Goal: Information Seeking & Learning: Check status

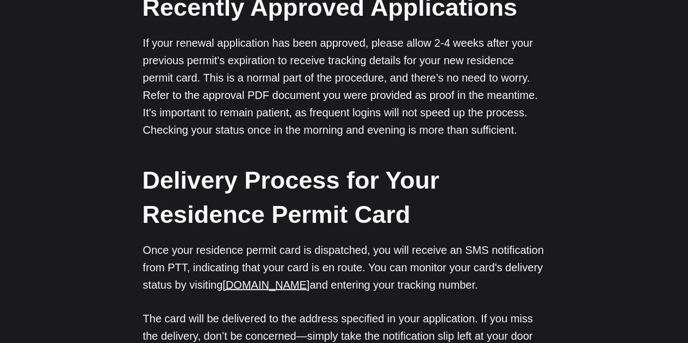
scroll to position [1196, 0]
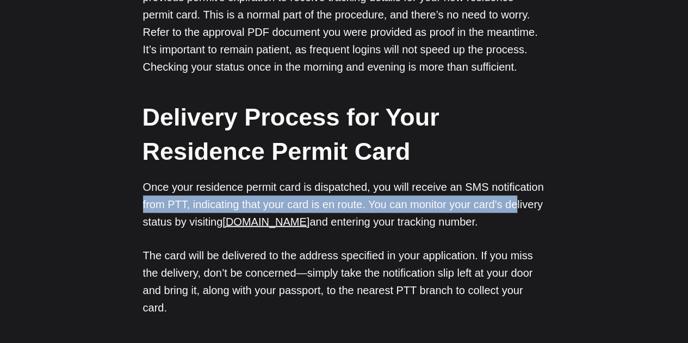
drag, startPoint x: 132, startPoint y: 208, endPoint x: 536, endPoint y: 205, distance: 404.4
click at [519, 201] on div "Application Review Process In line with the Law No. 6458 on Foreign Citizens an…" at bounding box center [344, 305] width 688 height 1664
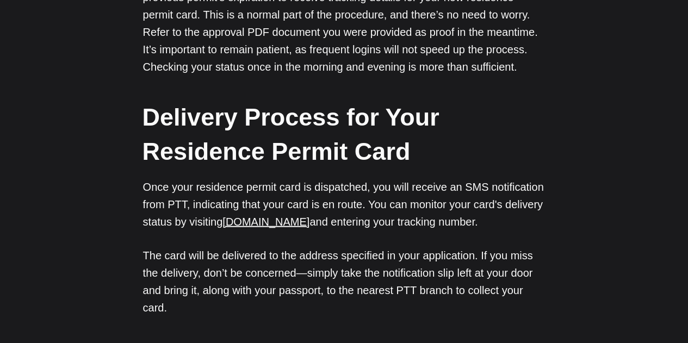
click at [573, 234] on div "Application Review Process In line with the Law No. 6458 on Foreign Citizens an…" at bounding box center [344, 305] width 688 height 1664
drag, startPoint x: 554, startPoint y: 213, endPoint x: 573, endPoint y: 223, distance: 21.2
click at [573, 223] on div "Application Review Process In line with the Law No. 6458 on Foreign Citizens an…" at bounding box center [344, 305] width 688 height 1664
click at [558, 263] on div "Application Review Process In line with the Law No. 6458 on Foreign Citizens an…" at bounding box center [344, 305] width 688 height 1664
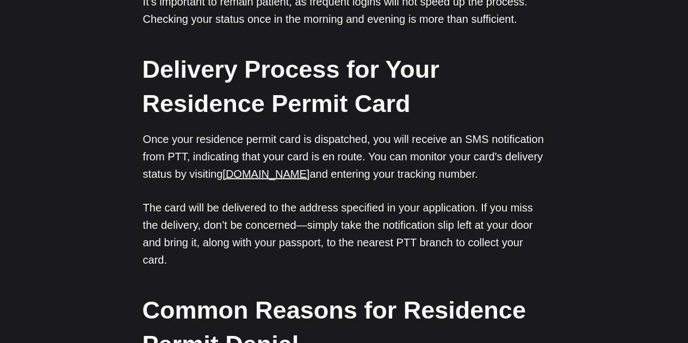
scroll to position [1304, 0]
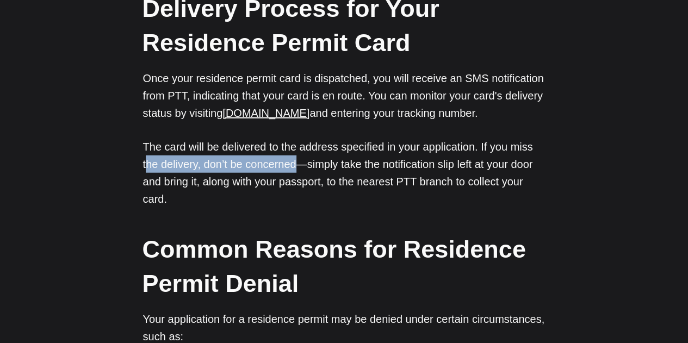
drag, startPoint x: 146, startPoint y: 169, endPoint x: 296, endPoint y: 167, distance: 150.0
click at [296, 167] on p "The card will be delivered to the address specified in your application. If you…" at bounding box center [344, 173] width 402 height 70
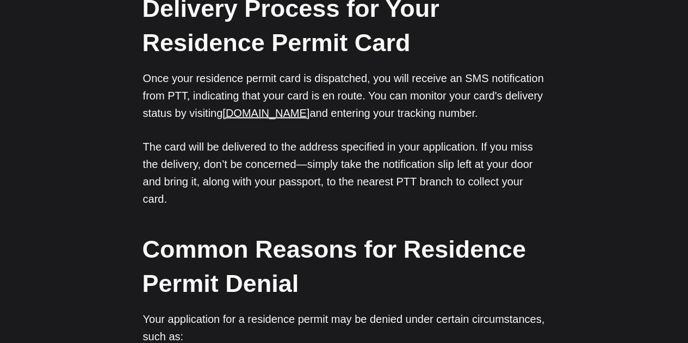
click at [274, 201] on p "The card will be delivered to the address specified in your application. If you…" at bounding box center [344, 173] width 402 height 70
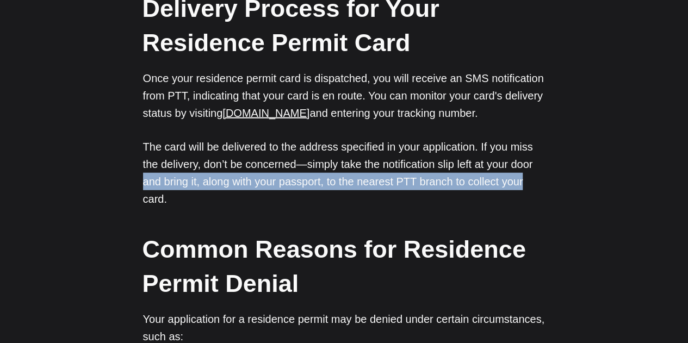
drag, startPoint x: 139, startPoint y: 184, endPoint x: 559, endPoint y: 190, distance: 420.2
click at [545, 180] on div "Application Review Process In line with the Law No. 6458 on Foreign Citizens an…" at bounding box center [344, 196] width 688 height 1664
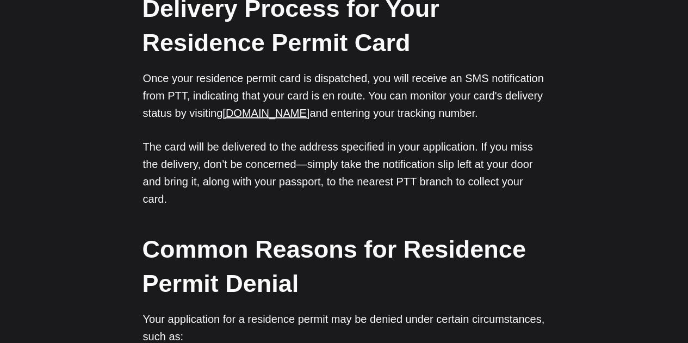
click at [555, 211] on div "Application Review Process In line with the Law No. 6458 on Foreign Citizens an…" at bounding box center [344, 196] width 688 height 1664
drag, startPoint x: 552, startPoint y: 185, endPoint x: 364, endPoint y: 186, distance: 188.1
click at [378, 182] on div "Application Review Process In line with the Law No. 6458 on Foreign Citizens an…" at bounding box center [344, 196] width 688 height 1664
click at [267, 219] on div "Application Review Process In line with the Law No. 6458 on Foreign Citizens an…" at bounding box center [344, 196] width 402 height 1664
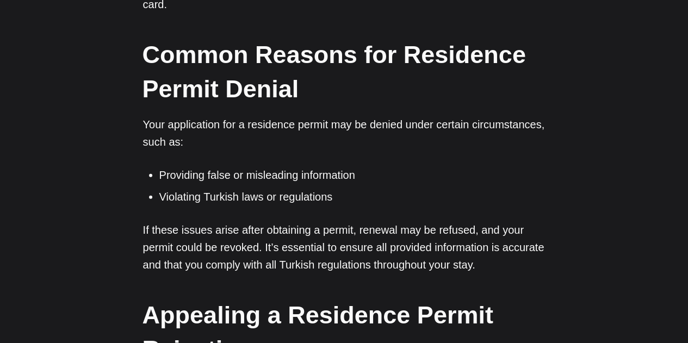
scroll to position [1522, 0]
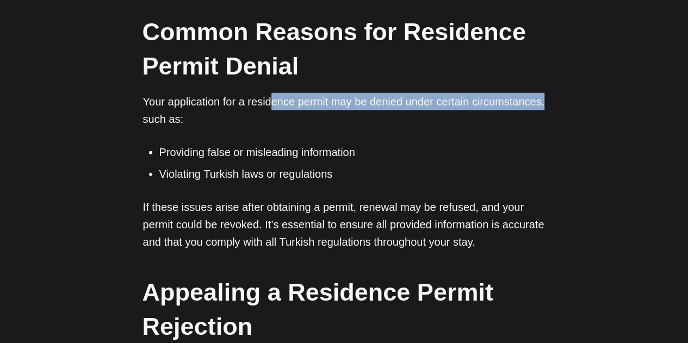
drag, startPoint x: 542, startPoint y: 104, endPoint x: 268, endPoint y: 106, distance: 273.4
click at [268, 106] on p "Your application for a residence permit may be denied under certain circumstanc…" at bounding box center [344, 110] width 402 height 35
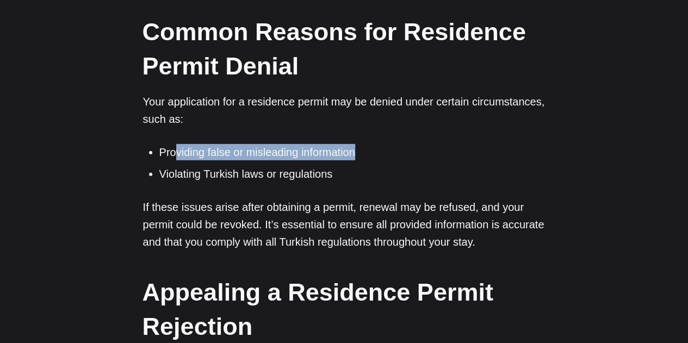
drag, startPoint x: 173, startPoint y: 151, endPoint x: 415, endPoint y: 151, distance: 241.9
click at [415, 151] on li "Providing false or misleading information" at bounding box center [352, 152] width 386 height 16
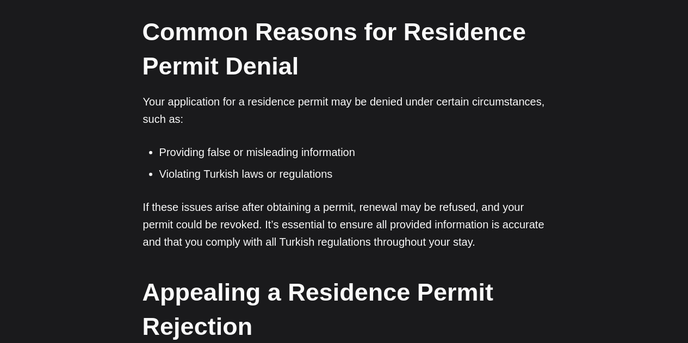
click at [379, 176] on li "Violating Turkish laws or regulations" at bounding box center [352, 174] width 386 height 16
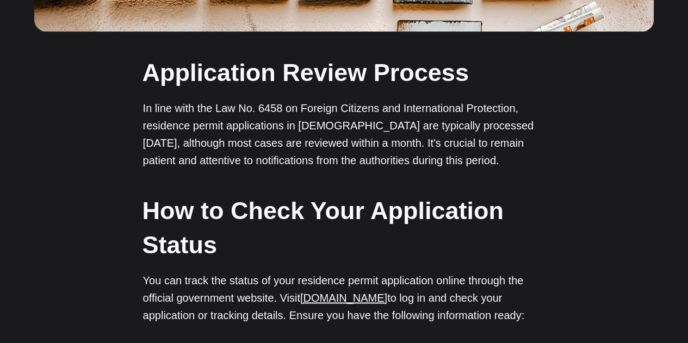
scroll to position [707, 0]
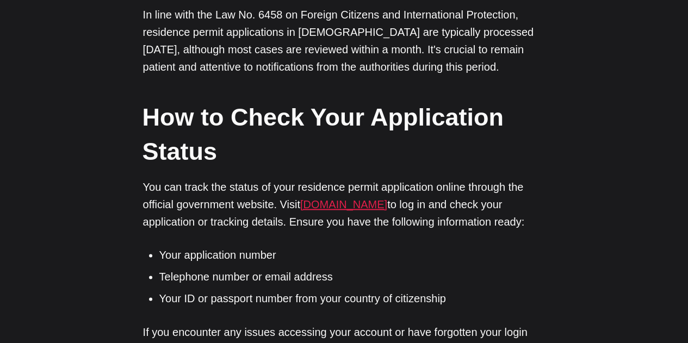
click at [361, 208] on link "[DOMAIN_NAME]" at bounding box center [343, 204] width 87 height 12
